Goal: Information Seeking & Learning: Learn about a topic

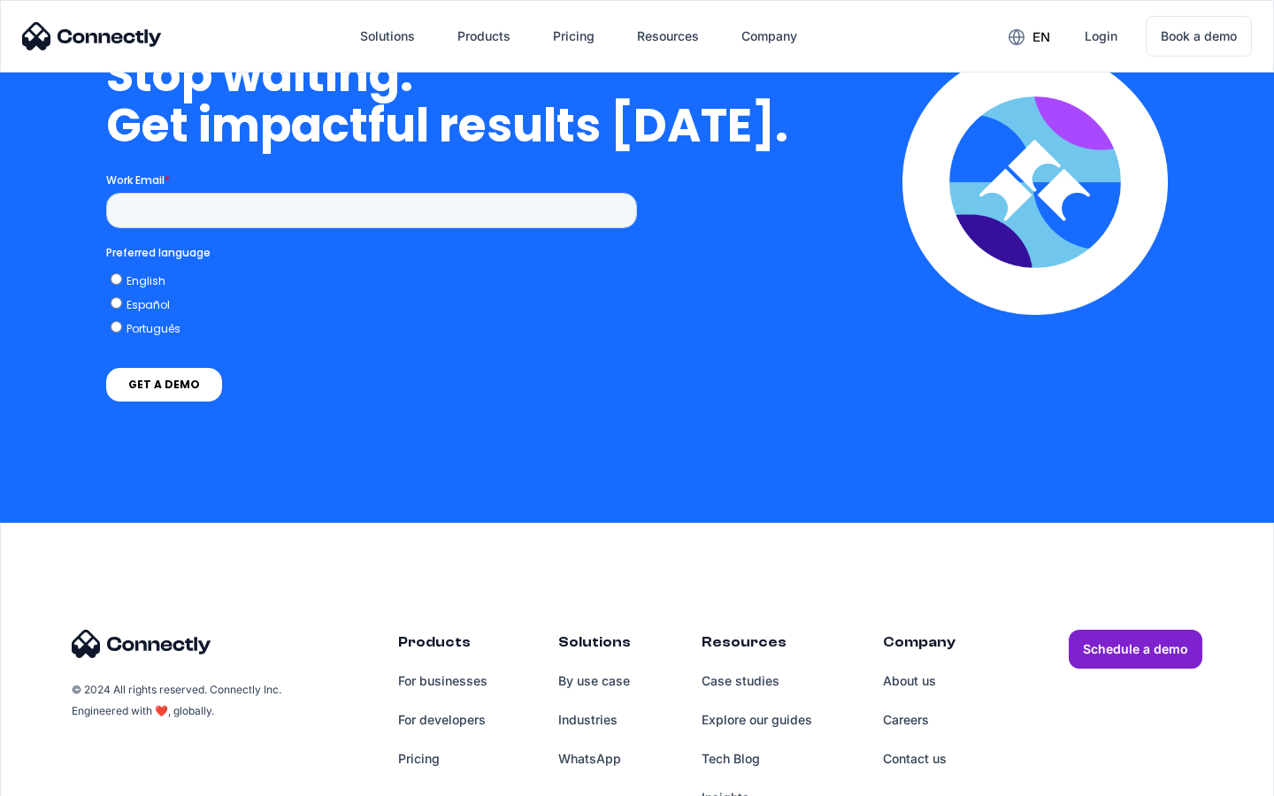
scroll to position [7275, 0]
